Goal: Task Accomplishment & Management: Manage account settings

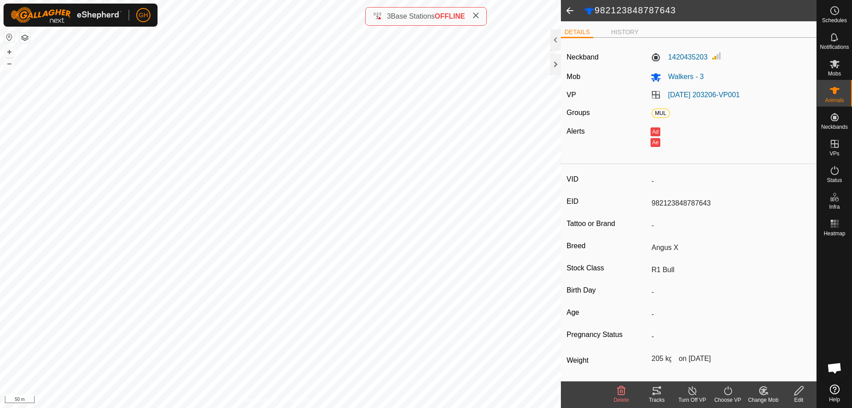
scroll to position [1393, 0]
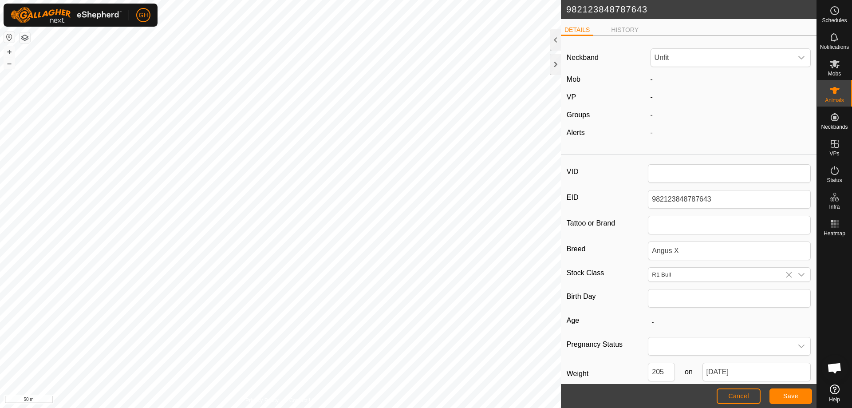
scroll to position [1393, 0]
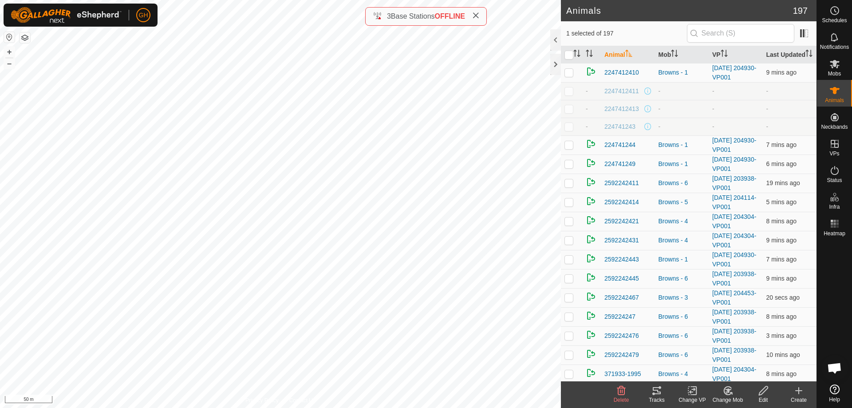
click at [662, 392] on icon at bounding box center [657, 390] width 11 height 11
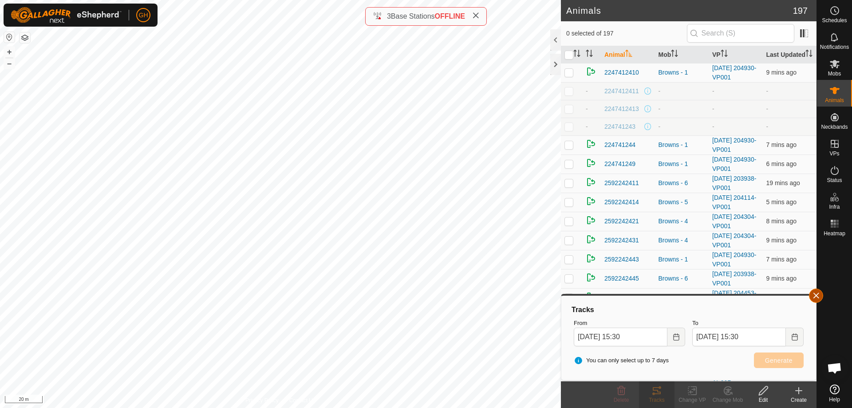
click at [819, 297] on button "button" at bounding box center [816, 296] width 14 height 14
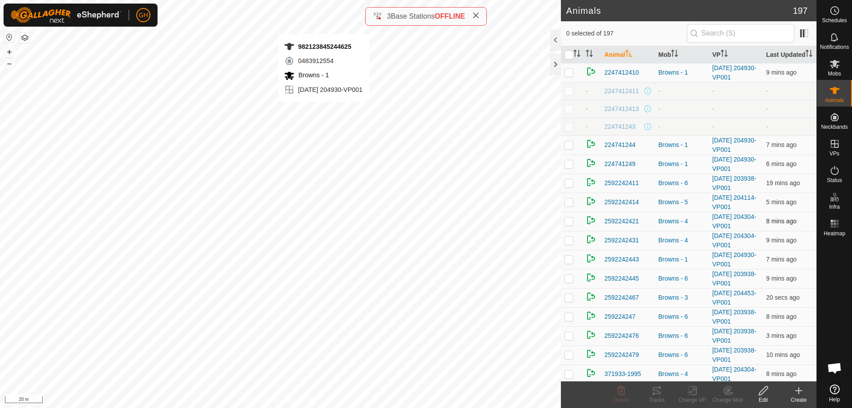
checkbox input "true"
click at [694, 392] on icon at bounding box center [692, 390] width 11 height 11
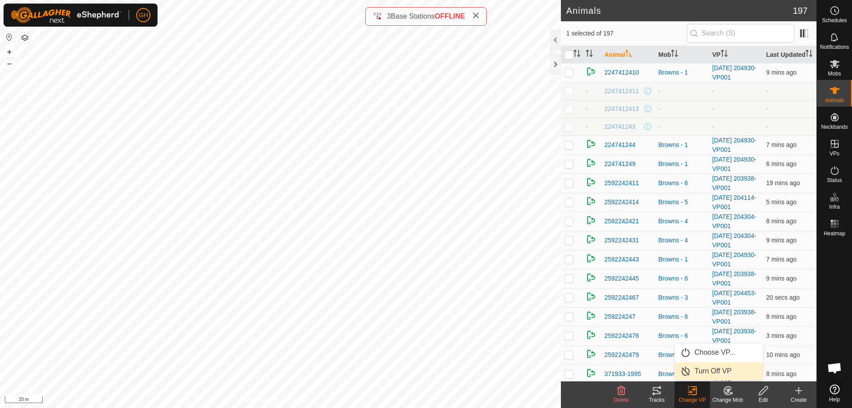
click at [699, 372] on link "Turn Off VP" at bounding box center [719, 371] width 88 height 18
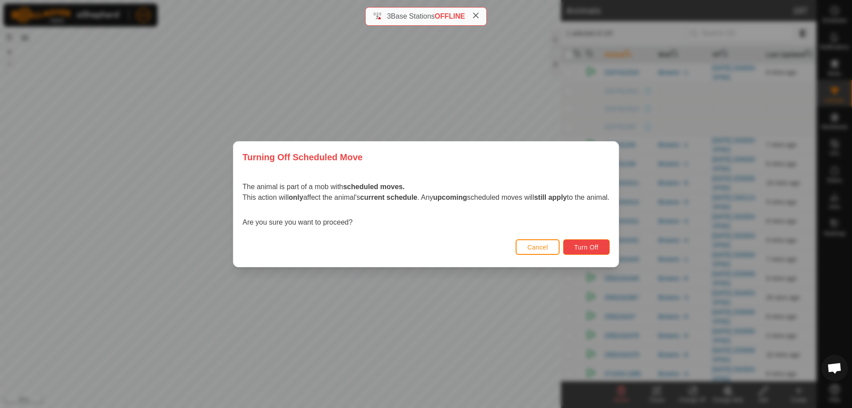
click at [610, 250] on button "Turn Off" at bounding box center [586, 247] width 47 height 16
